Goal: Find specific page/section: Find specific page/section

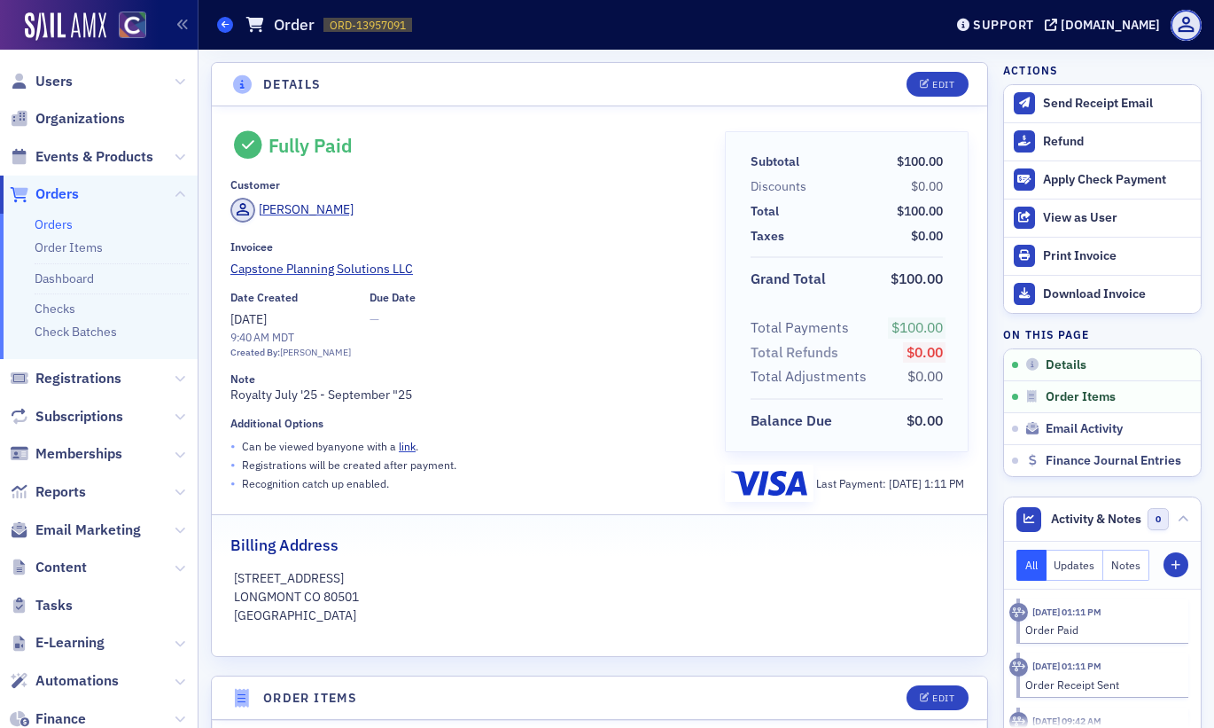
click at [222, 20] on icon at bounding box center [225, 24] width 7 height 8
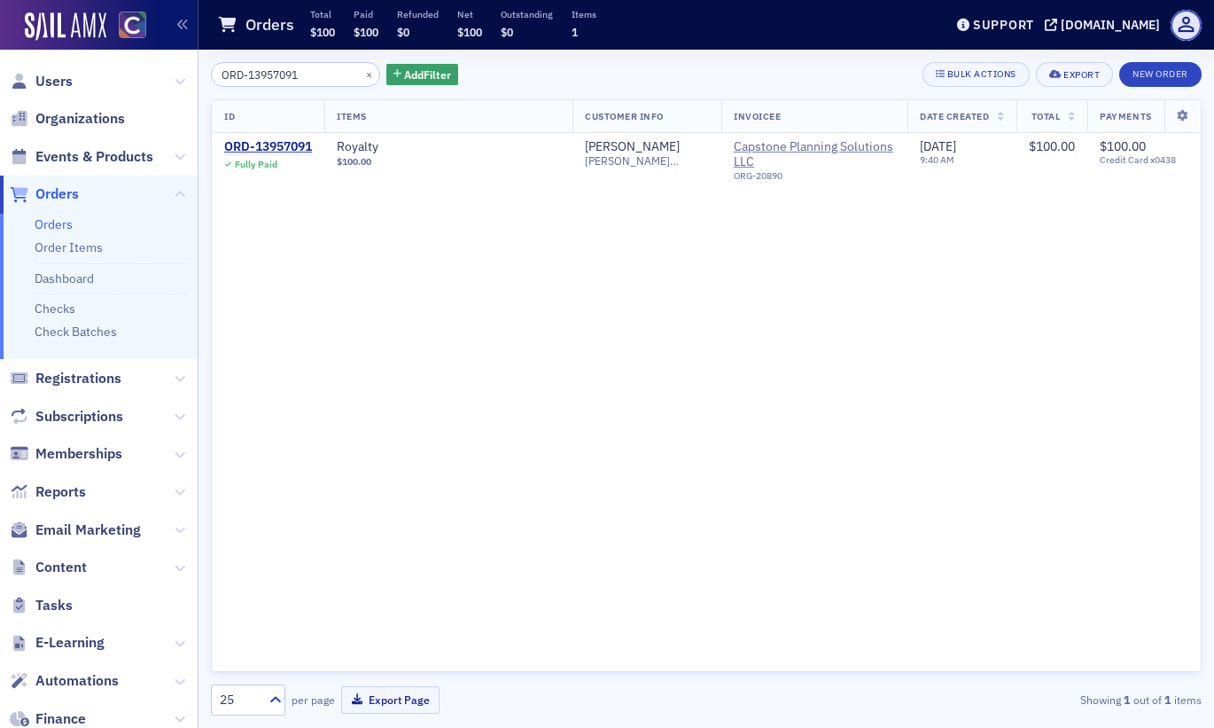
drag, startPoint x: 308, startPoint y: 81, endPoint x: 140, endPoint y: 85, distance: 168.5
click at [140, 85] on div "Users Organizations Events & Products Orders Orders Order Items Dashboard Check…" at bounding box center [607, 364] width 1214 height 728
click at [356, 301] on div "ID Items Customer Info Invoicee Date Created Total Payments ORD-13957091 Fully …" at bounding box center [706, 385] width 991 height 573
click at [290, 140] on div "ORD-13957091" at bounding box center [268, 147] width 88 height 16
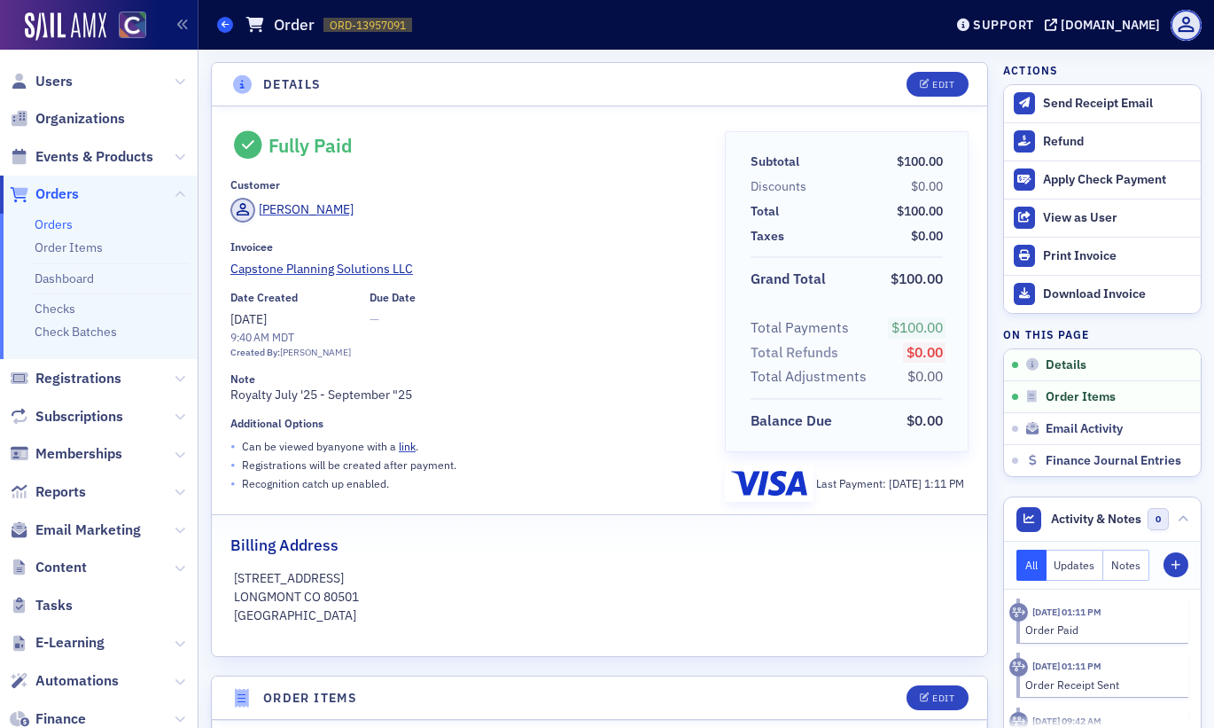
click at [220, 17] on span at bounding box center [225, 25] width 16 height 16
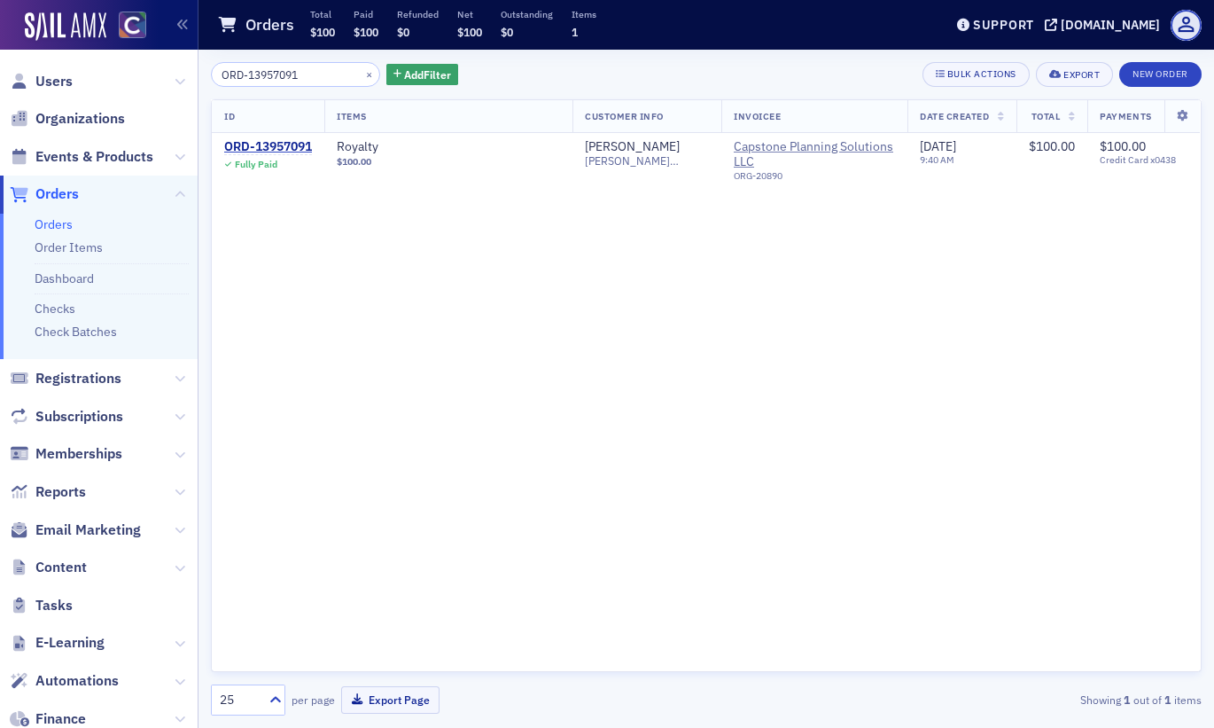
drag, startPoint x: 313, startPoint y: 82, endPoint x: 179, endPoint y: 81, distance: 133.8
click at [179, 81] on div "Users Organizations Events & Products Orders Orders Order Items Dashboard Check…" at bounding box center [607, 364] width 1214 height 728
type input "ORD-13936864"
click at [233, 139] on div "ORD-13936864" at bounding box center [268, 147] width 88 height 16
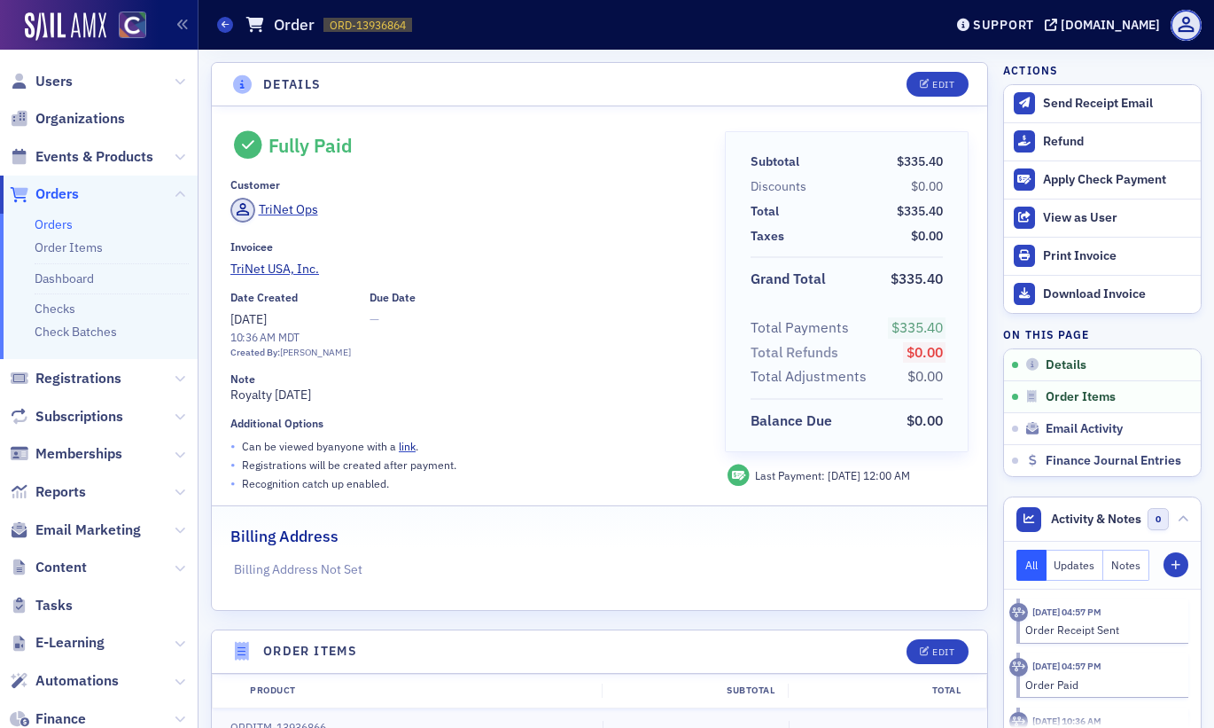
drag, startPoint x: 346, startPoint y: 394, endPoint x: 223, endPoint y: 388, distance: 122.5
click at [223, 388] on div "Fully Paid Customer TriNet Ops Invoicee TriNet USA, Inc. Date Created [DATE] 10…" at bounding box center [600, 357] width 776 height 503
copy div "Royalty [DATE]"
click at [223, 23] on icon at bounding box center [225, 24] width 7 height 8
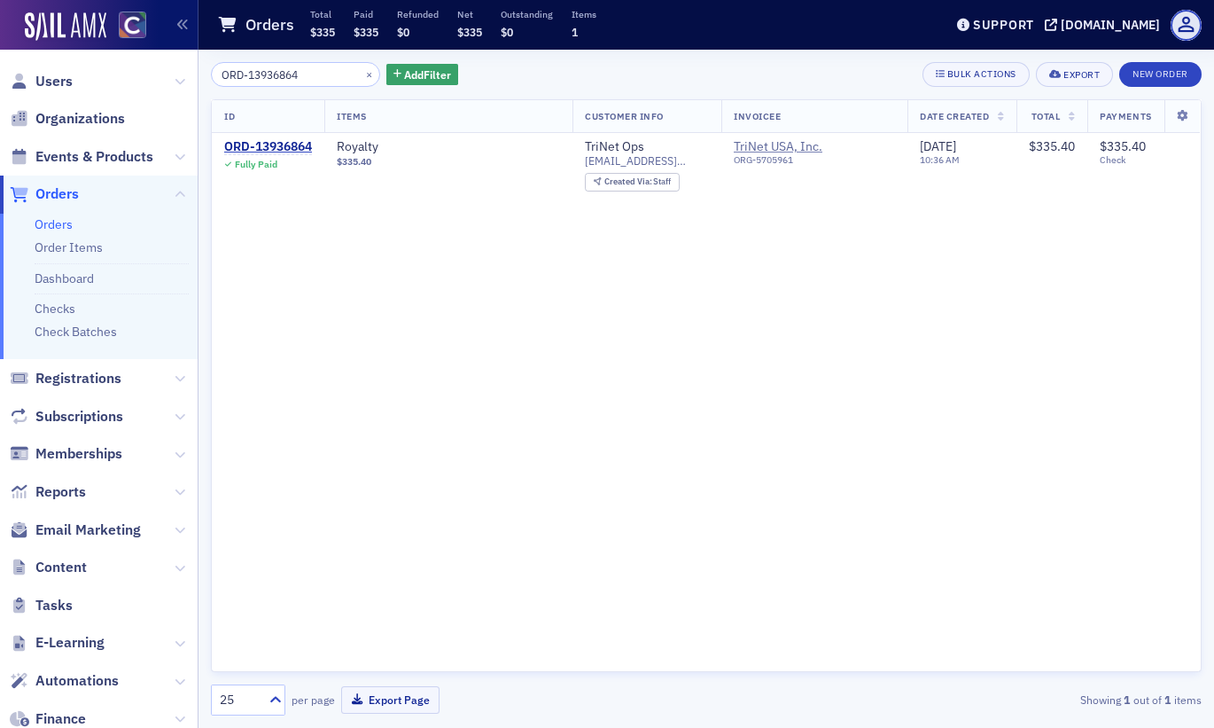
drag, startPoint x: 306, startPoint y: 65, endPoint x: 208, endPoint y: 96, distance: 102.3
click at [208, 96] on div "ORD-13936864 × Add Filter Bulk Actions Export New Order ID Items Customer Info …" at bounding box center [707, 389] width 1016 height 678
type input "ORD-13968939"
click at [268, 144] on div "ORD-13968939" at bounding box center [268, 147] width 88 height 16
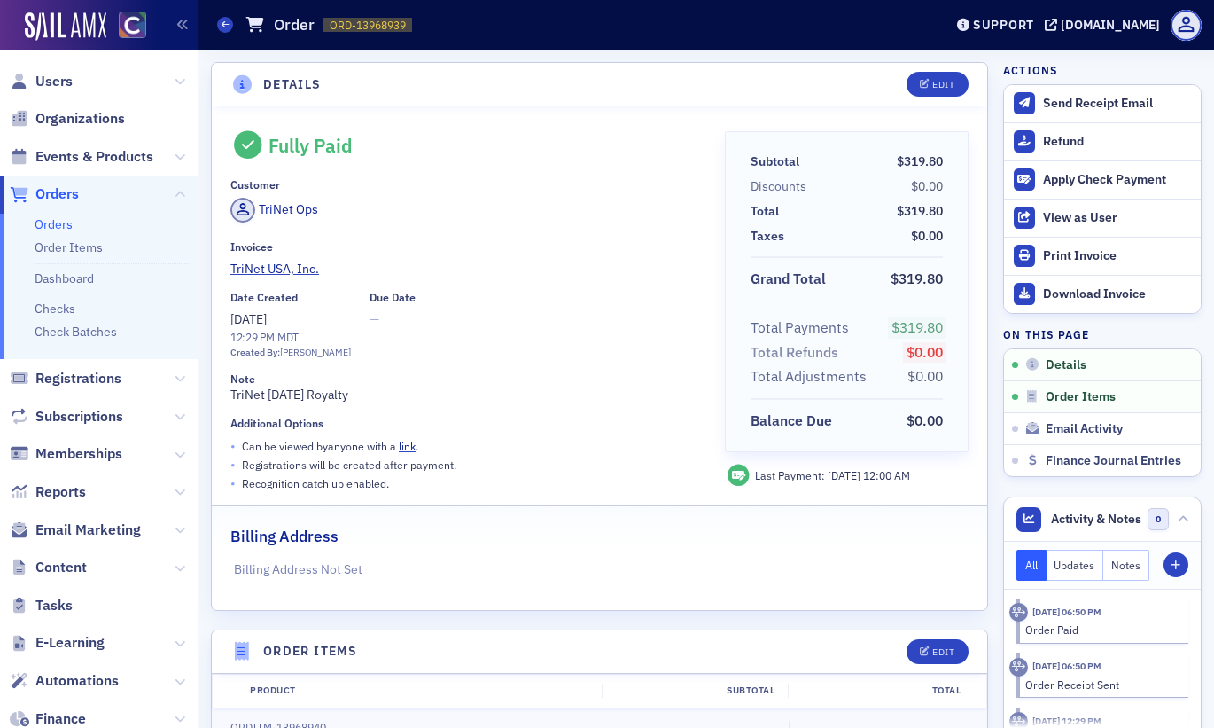
drag, startPoint x: 372, startPoint y: 396, endPoint x: 268, endPoint y: 401, distance: 104.7
click at [268, 401] on div "Note TriNet [DATE] Royalty" at bounding box center [465, 388] width 470 height 32
copy div "[DATE] Royalty"
click at [227, 28] on icon at bounding box center [225, 24] width 7 height 8
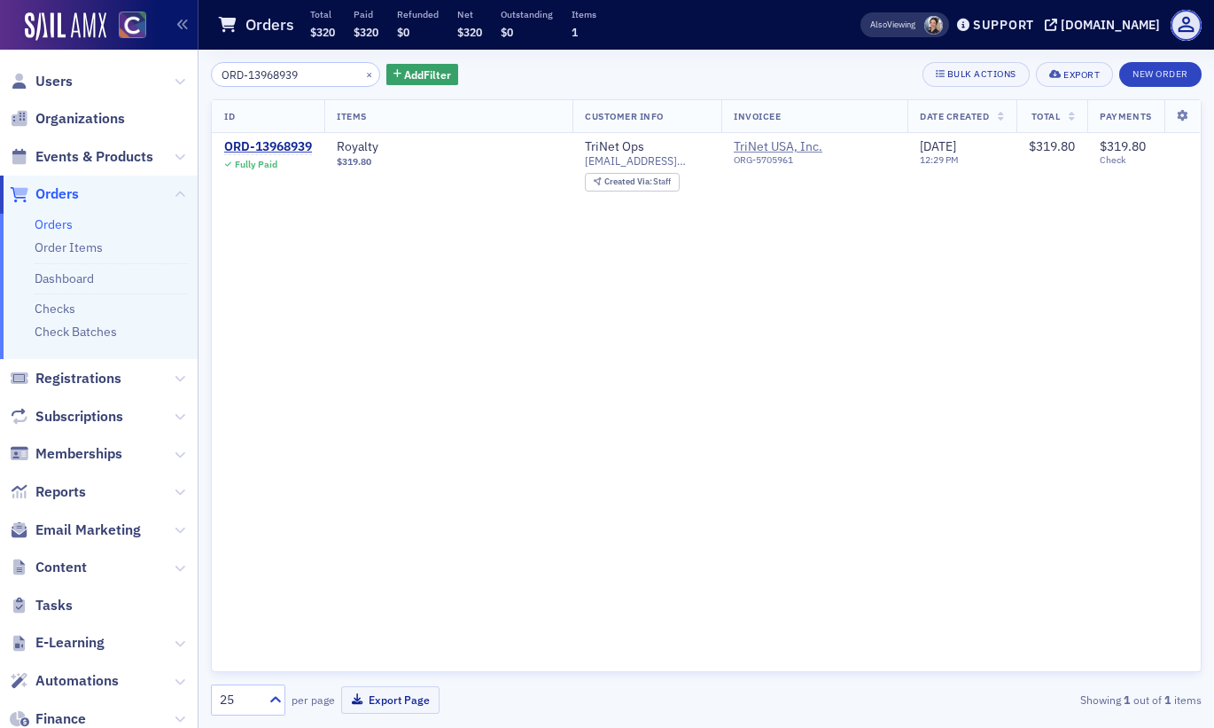
drag, startPoint x: 303, startPoint y: 76, endPoint x: 205, endPoint y: 89, distance: 99.2
click at [205, 89] on div "ORD-13968939 × Add Filter Bulk Actions Export New Order ID Items Customer Info …" at bounding box center [707, 389] width 1016 height 678
type input "ORD-13957091"
click at [260, 147] on div "ORD-13957091" at bounding box center [268, 147] width 88 height 16
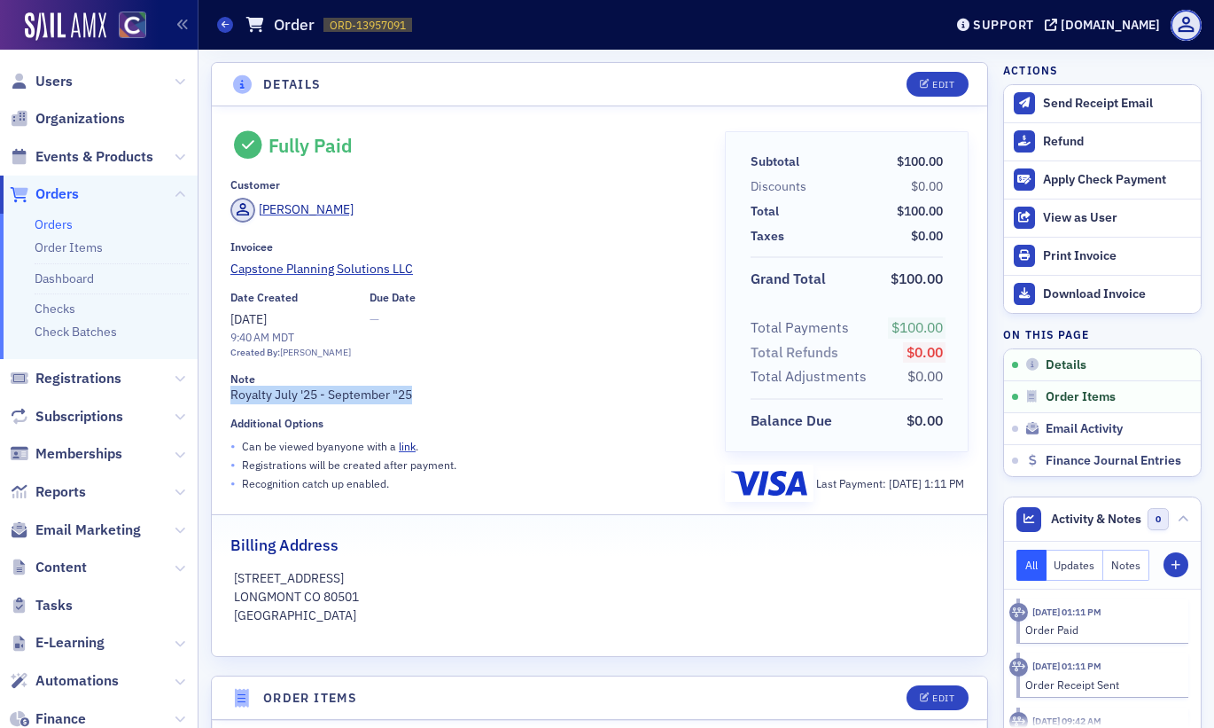
drag, startPoint x: 424, startPoint y: 392, endPoint x: 254, endPoint y: 378, distance: 169.9
click at [254, 378] on div "Note Royalty July '25 - September "25" at bounding box center [465, 388] width 470 height 32
copy div "Royalty July '25 - September "25"
click at [222, 25] on icon at bounding box center [225, 24] width 7 height 8
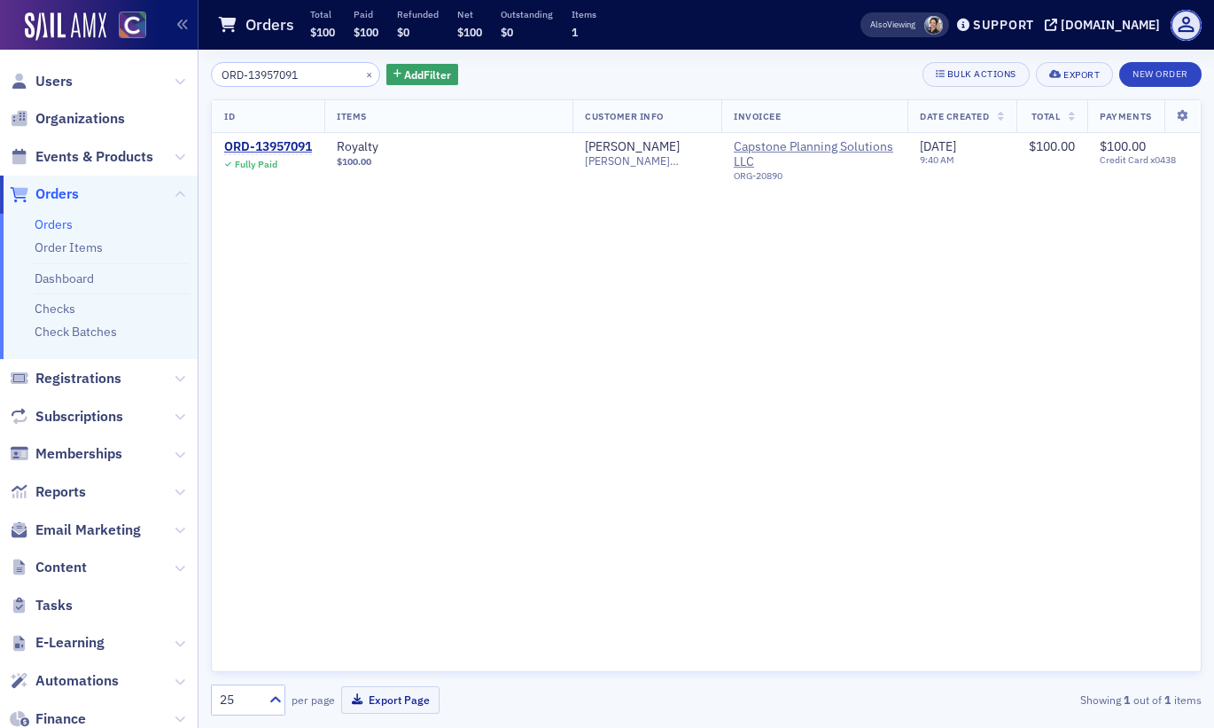
drag, startPoint x: 312, startPoint y: 75, endPoint x: 201, endPoint y: 75, distance: 110.8
click at [201, 75] on div "ORD-13957091 × Add Filter Bulk Actions Export New Order ID Items Customer Info …" at bounding box center [707, 389] width 1016 height 678
type input "ORD-13899360"
click at [264, 143] on div "ORD-13899360" at bounding box center [268, 147] width 88 height 16
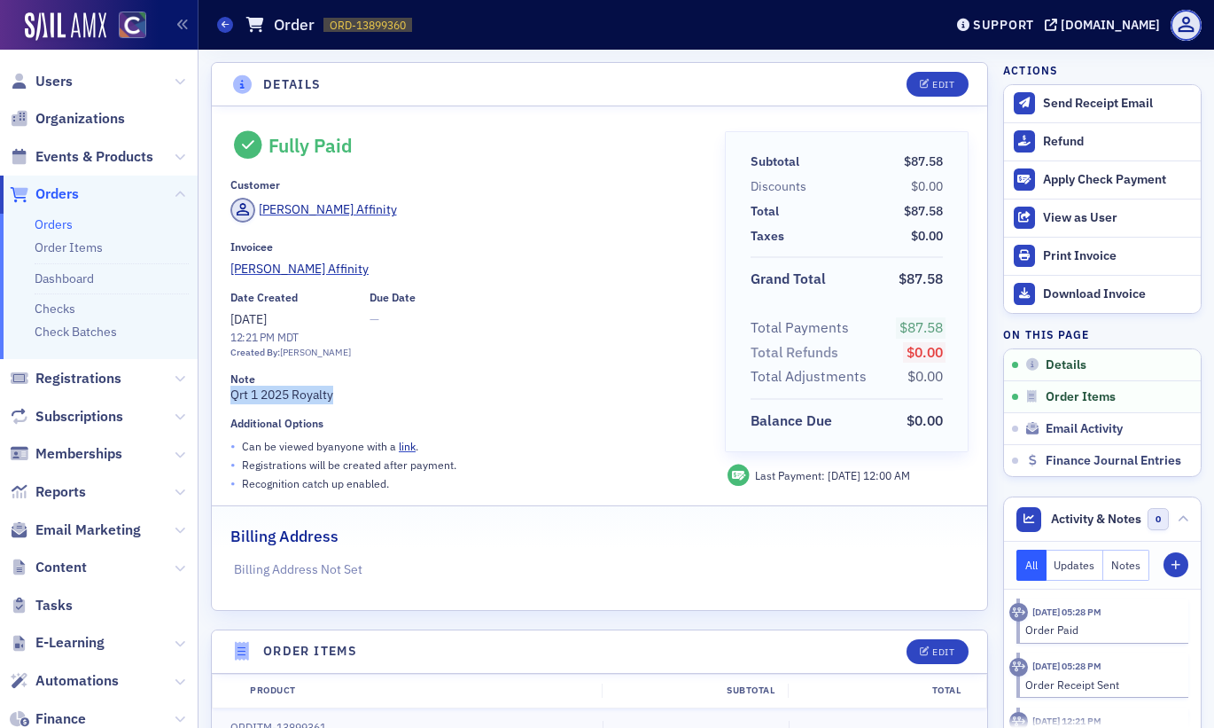
drag, startPoint x: 344, startPoint y: 403, endPoint x: 224, endPoint y: 391, distance: 120.3
click at [224, 391] on div "Fully Paid Customer [PERSON_NAME] Affinity Invoicee [PERSON_NAME] Affinity Date…" at bounding box center [600, 357] width 776 height 503
copy div "Qrt 1 2025 Royalty"
click at [231, 27] on span at bounding box center [225, 25] width 16 height 16
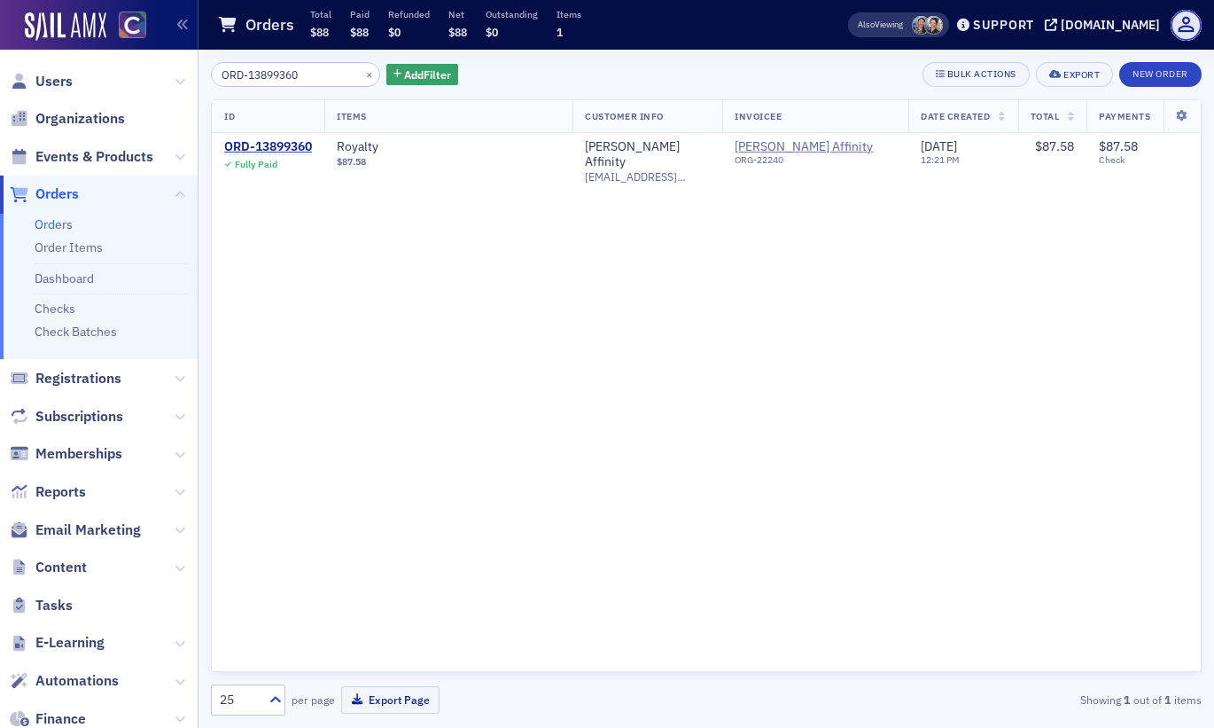
drag, startPoint x: 316, startPoint y: 72, endPoint x: 168, endPoint y: 80, distance: 147.3
click at [168, 80] on div "Users Organizations Events & Products Orders Orders Order Items Dashboard Check…" at bounding box center [607, 364] width 1214 height 728
type input "ORD-13899332"
click at [284, 152] on div "ORD-13899332" at bounding box center [268, 147] width 88 height 16
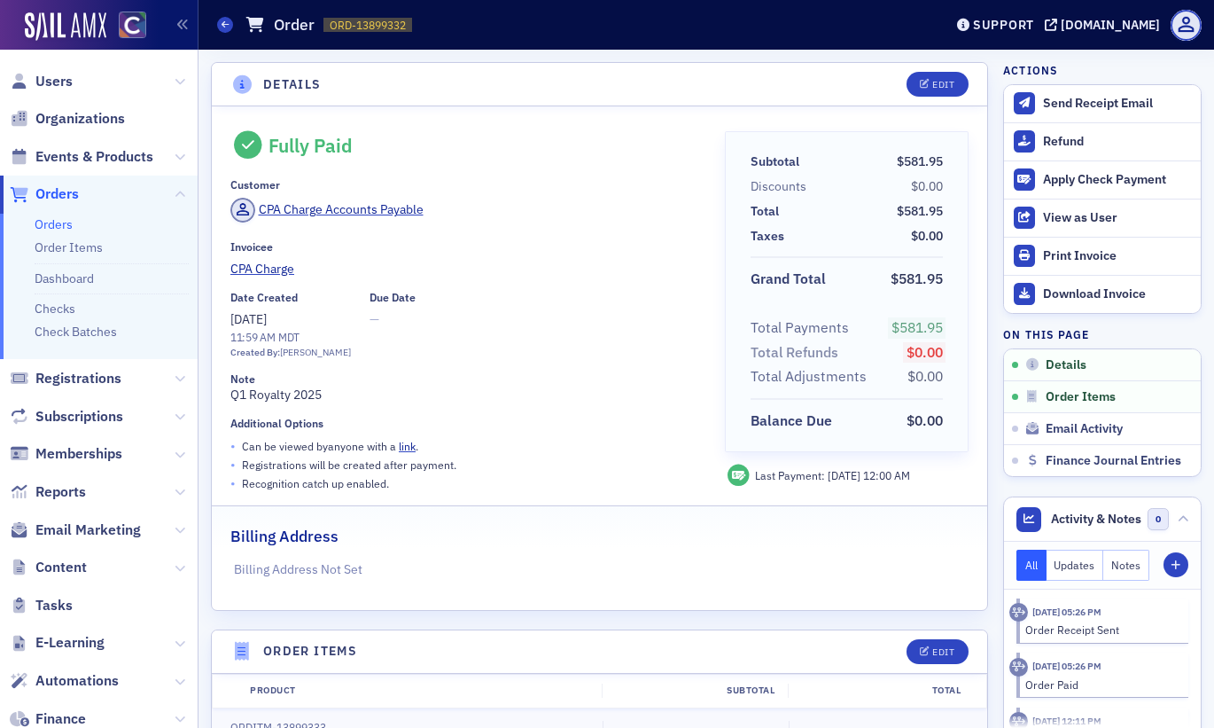
click at [365, 374] on div "Note" at bounding box center [465, 378] width 470 height 13
drag, startPoint x: 351, startPoint y: 400, endPoint x: 228, endPoint y: 402, distance: 123.2
click at [228, 402] on div "Fully Paid Customer CPA Charge Accounts Payable Invoicee CPA Charge Date Create…" at bounding box center [600, 357] width 776 height 503
copy div "Q1 Royalty 2025"
click at [228, 27] on icon at bounding box center [225, 24] width 7 height 8
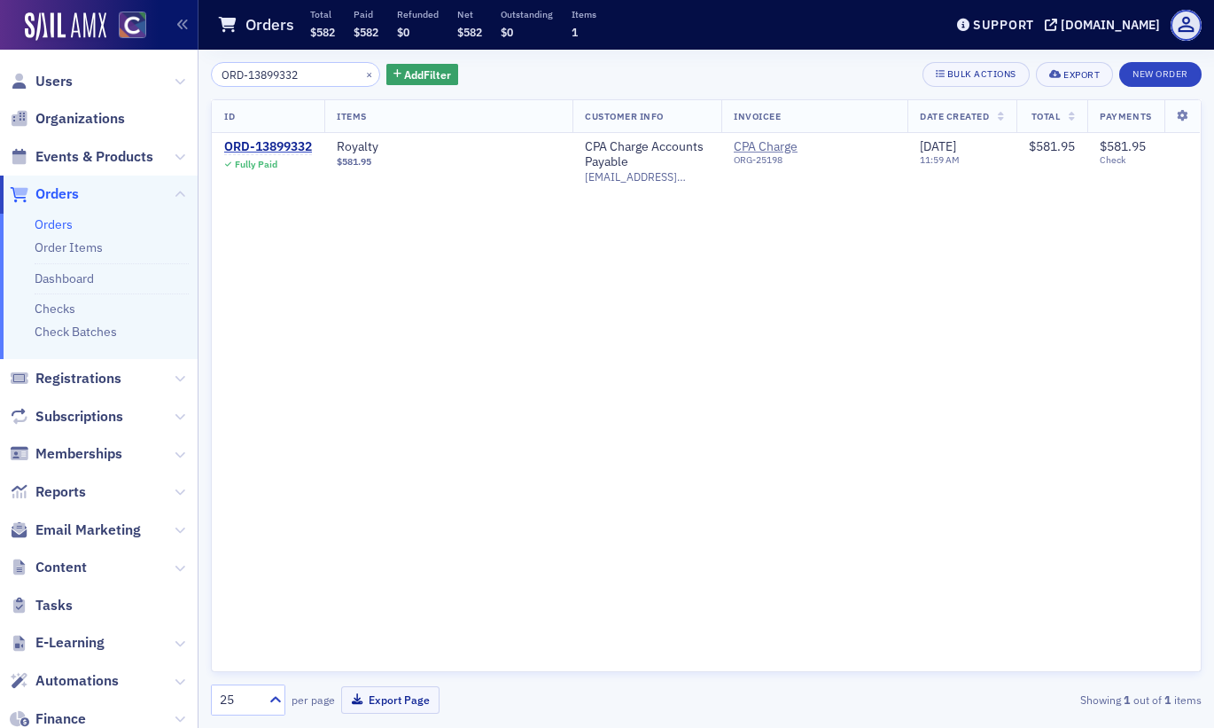
drag, startPoint x: 307, startPoint y: 78, endPoint x: 218, endPoint y: 96, distance: 90.4
click at [218, 96] on div "ORD-13899332 × Add Filter Bulk Actions Export New Order ID Items Customer Info …" at bounding box center [706, 388] width 991 height 653
type input "ORD-13712944"
click at [288, 142] on div "ORD-13712944" at bounding box center [268, 147] width 88 height 16
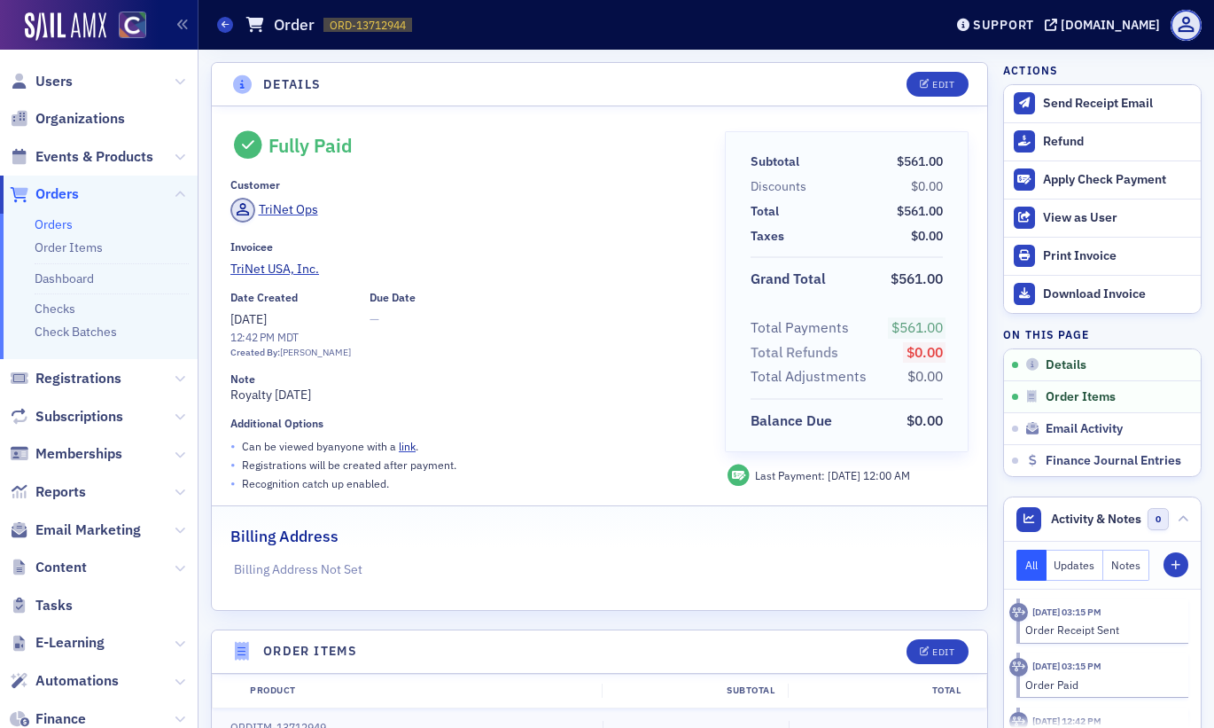
drag, startPoint x: 347, startPoint y: 390, endPoint x: 204, endPoint y: 401, distance: 144.0
copy div "Royalty [DATE]"
click at [224, 28] on icon at bounding box center [225, 24] width 7 height 8
click at [213, 18] on header "Orders Order ORD-13712944 13712944 Support [DOMAIN_NAME]" at bounding box center [707, 25] width 1016 height 50
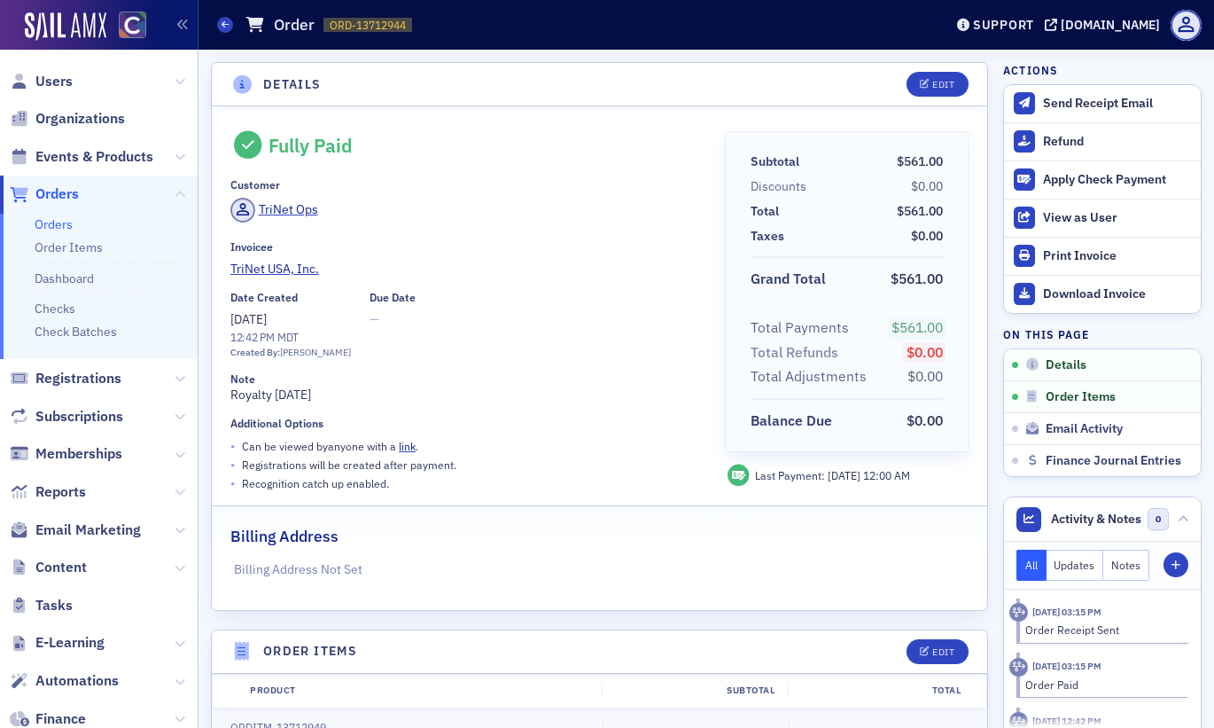
click at [214, 20] on header "Orders Order ORD-13712944 13712944 Support [DOMAIN_NAME]" at bounding box center [707, 25] width 1016 height 50
click at [227, 24] on icon at bounding box center [225, 24] width 7 height 8
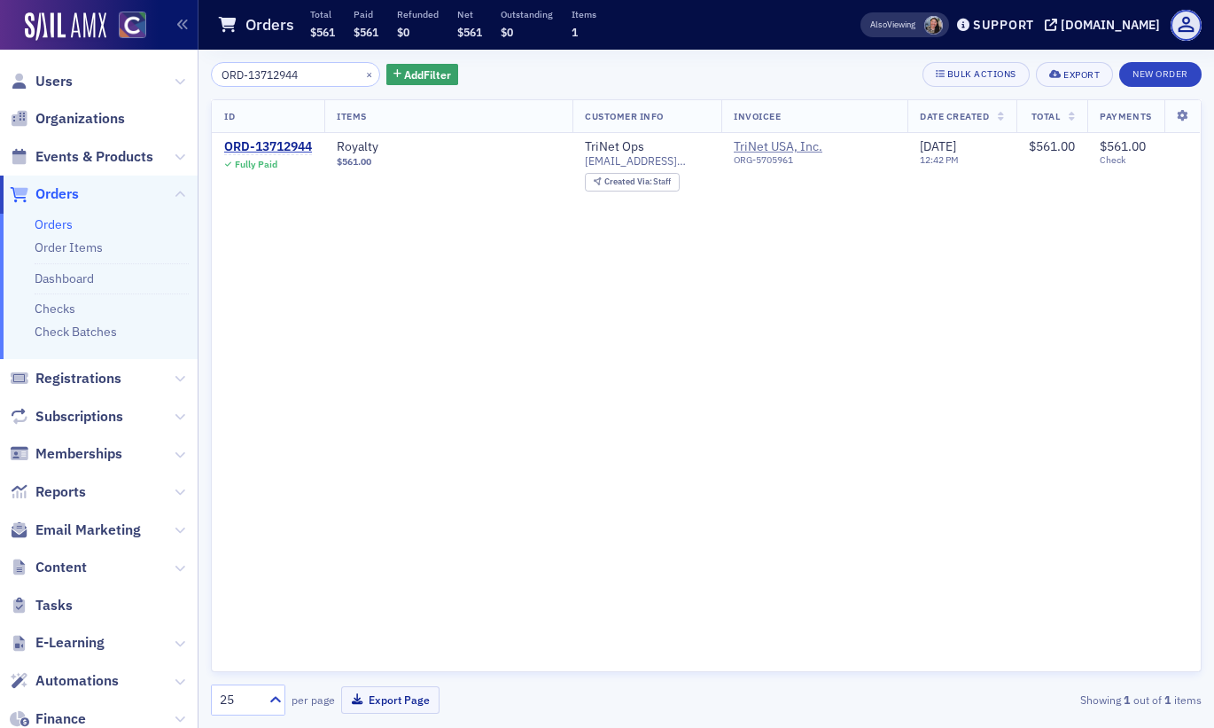
drag, startPoint x: 326, startPoint y: 77, endPoint x: 199, endPoint y: 69, distance: 127.0
click at [199, 69] on div "ORD-13712944 × Add Filter Bulk Actions Export New Order ID Items Customer Info …" at bounding box center [707, 389] width 1016 height 678
type input "ORD-13677332"
click at [281, 142] on div "ORD-13677332" at bounding box center [268, 147] width 88 height 16
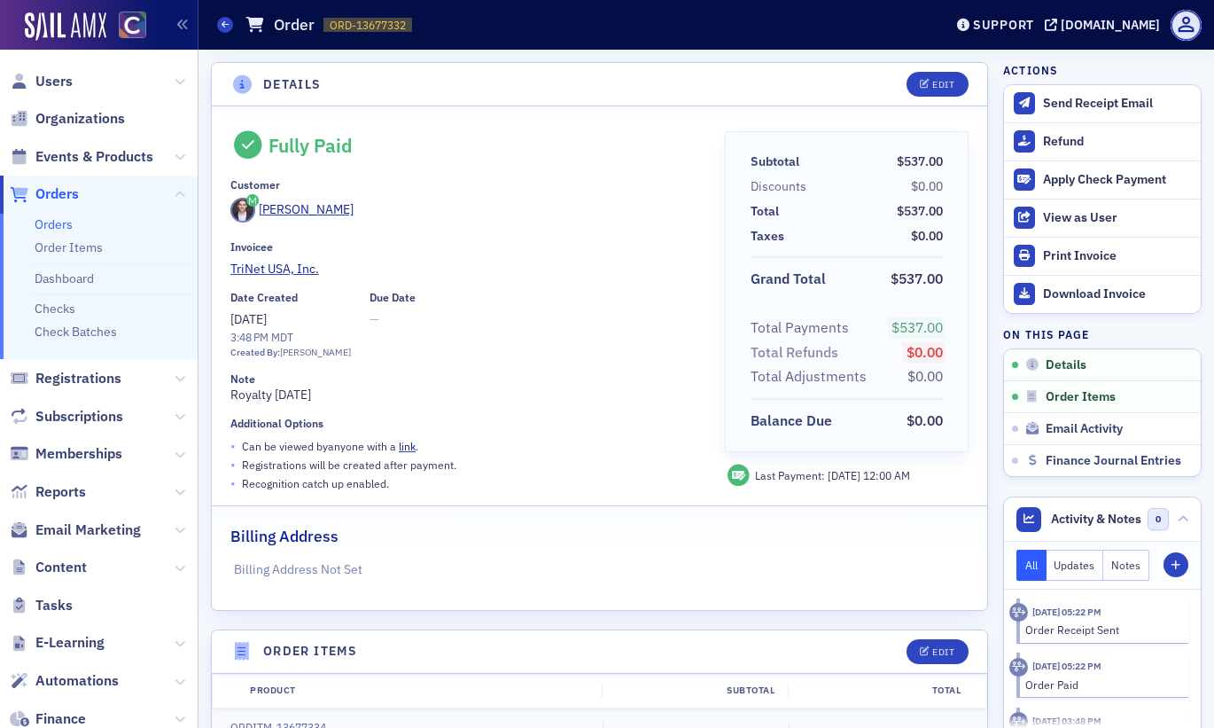
drag, startPoint x: 362, startPoint y: 395, endPoint x: 233, endPoint y: 405, distance: 128.9
click at [233, 405] on div "Fully Paid Customer [PERSON_NAME] Invoicee TriNet USA, Inc. Date Created [DATE]…" at bounding box center [465, 312] width 470 height 362
copy div "Royalty [DATE]"
drag, startPoint x: 226, startPoint y: 25, endPoint x: 246, endPoint y: 105, distance: 82.3
click at [226, 25] on icon at bounding box center [225, 24] width 7 height 8
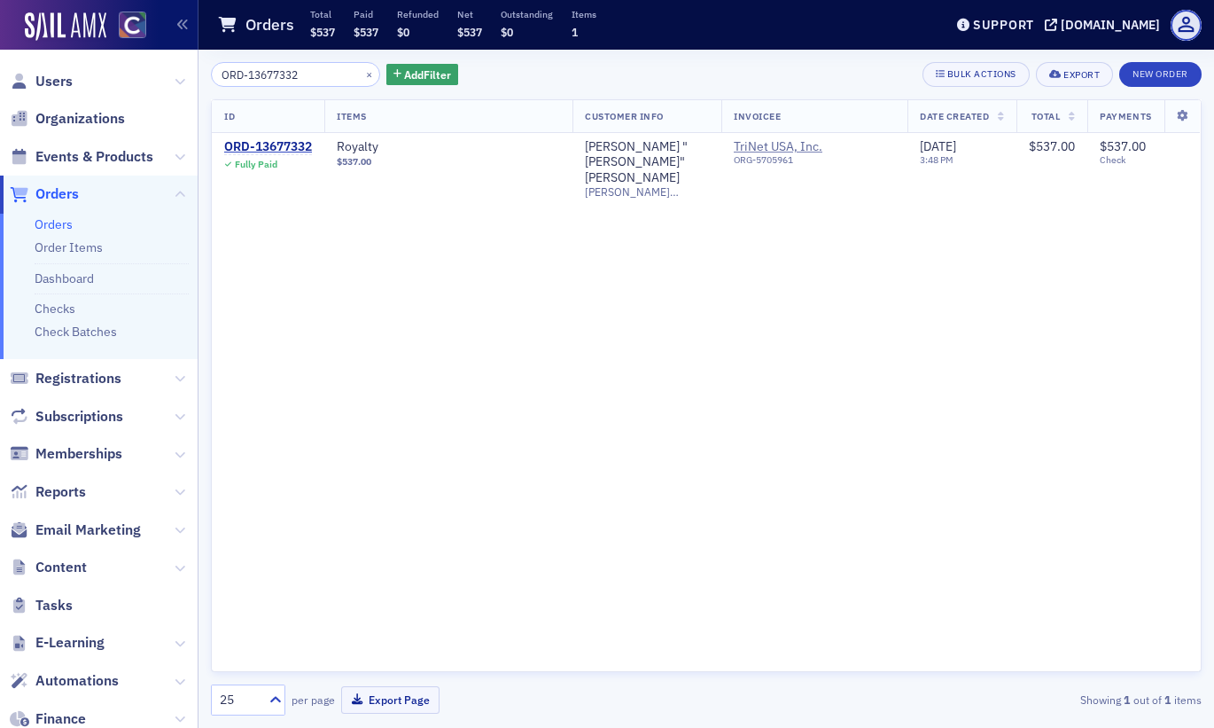
drag, startPoint x: 295, startPoint y: 78, endPoint x: 191, endPoint y: 90, distance: 105.3
click at [191, 90] on div "Users Organizations Events & Products Orders Orders Order Items Dashboard Check…" at bounding box center [607, 364] width 1214 height 728
type input "ORD-13875588"
click at [244, 148] on div "ORD-13875588" at bounding box center [268, 147] width 88 height 16
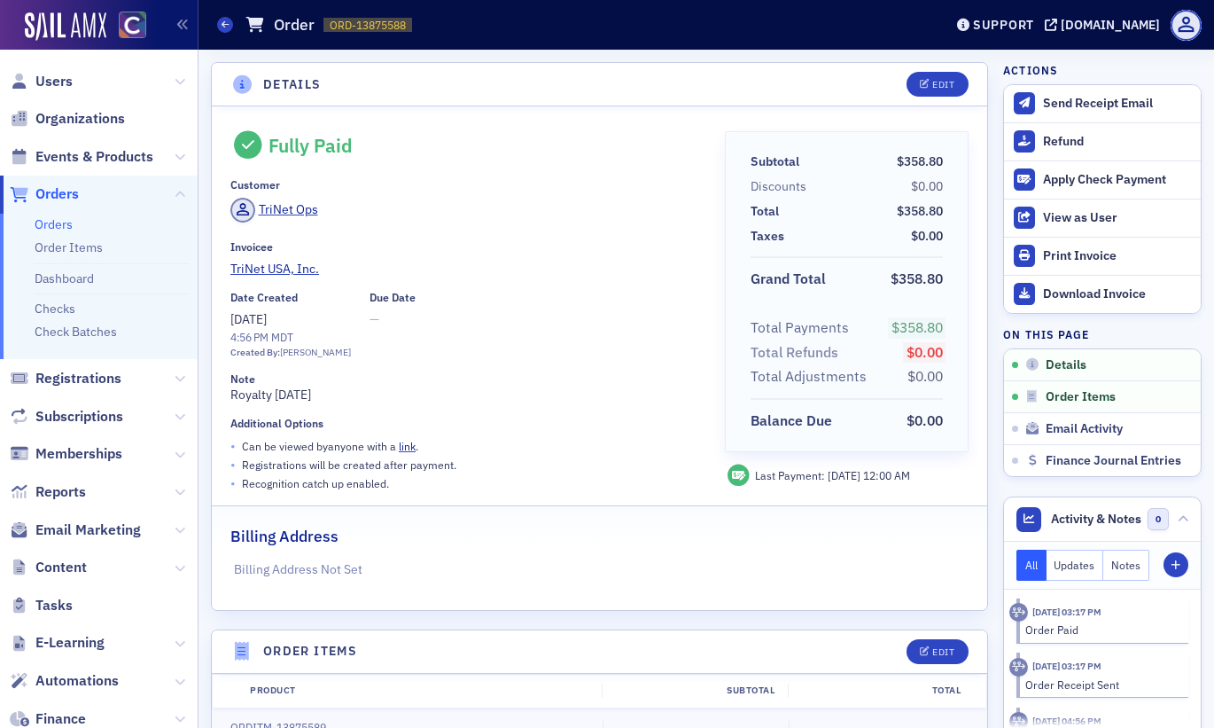
click at [342, 388] on div "Note Royalty [DATE]" at bounding box center [465, 388] width 470 height 32
drag, startPoint x: 334, startPoint y: 393, endPoint x: 227, endPoint y: 388, distance: 107.3
click at [227, 388] on div "Fully Paid Customer TriNet Ops Invoicee TriNet USA, Inc. Date Created [DATE] 4:…" at bounding box center [600, 357] width 776 height 503
copy div "Royalty [DATE]"
